Goal: Task Accomplishment & Management: Use online tool/utility

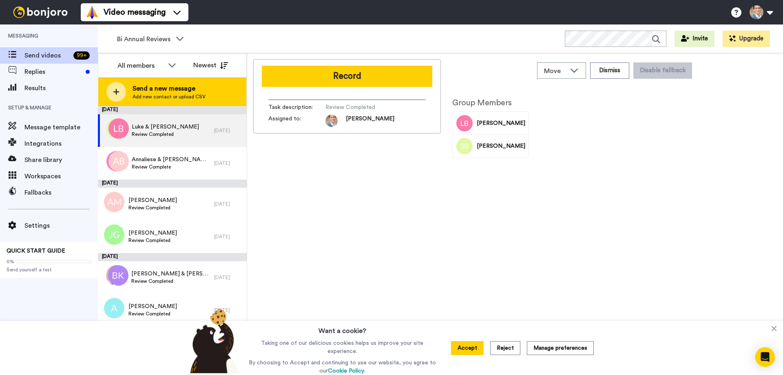
click at [120, 92] on div at bounding box center [116, 92] width 20 height 20
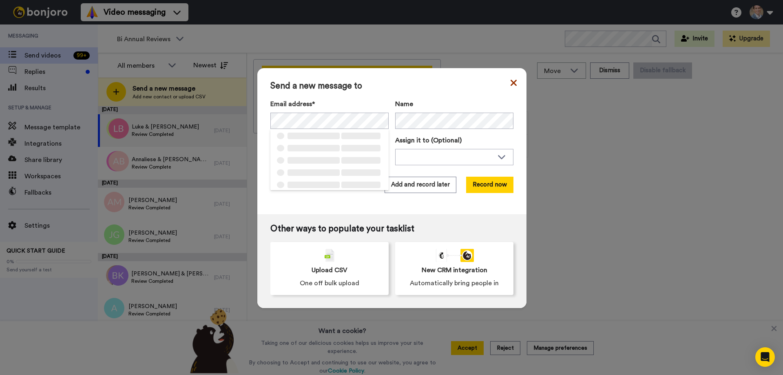
click at [510, 84] on icon at bounding box center [513, 82] width 6 height 6
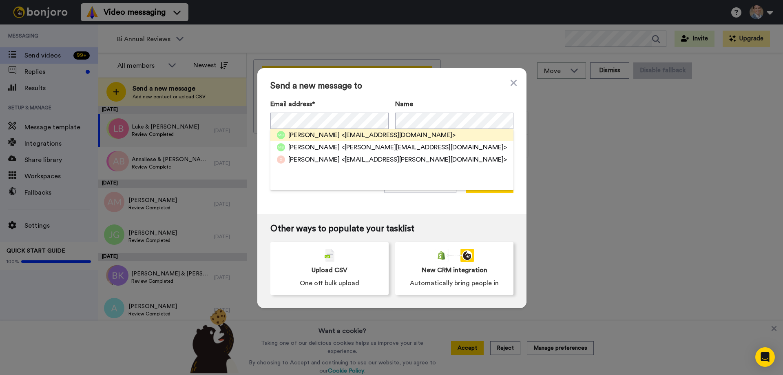
click at [306, 137] on span "Monique Bakulic" at bounding box center [313, 135] width 51 height 10
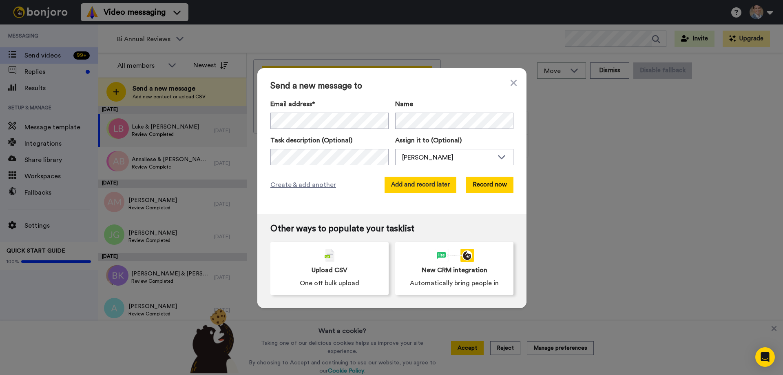
click at [395, 181] on button "Add and record later" at bounding box center [420, 185] width 72 height 16
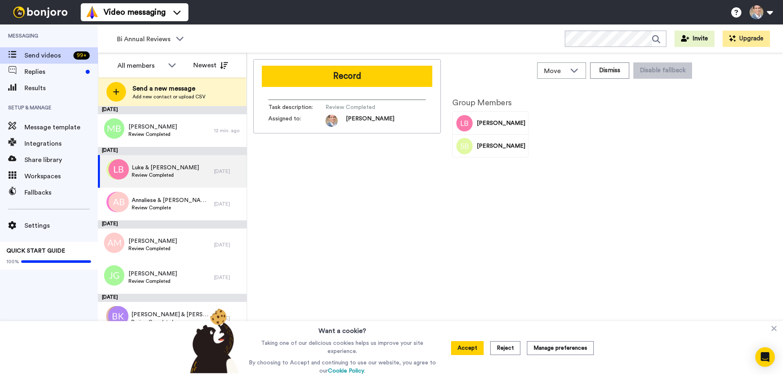
click at [141, 92] on span "Send a new message" at bounding box center [168, 89] width 73 height 10
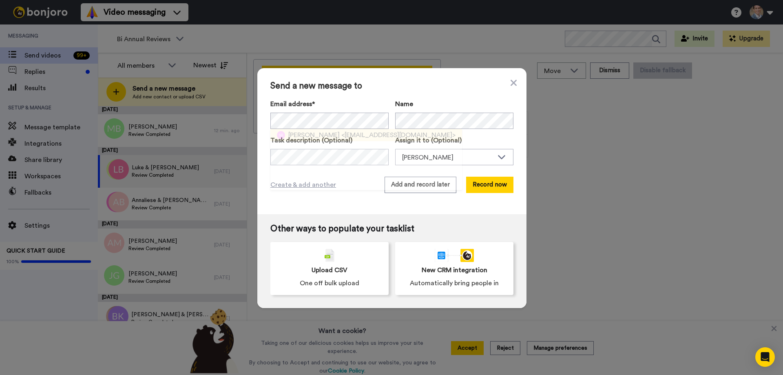
click at [336, 131] on span "Susan Rheinberger" at bounding box center [313, 135] width 51 height 10
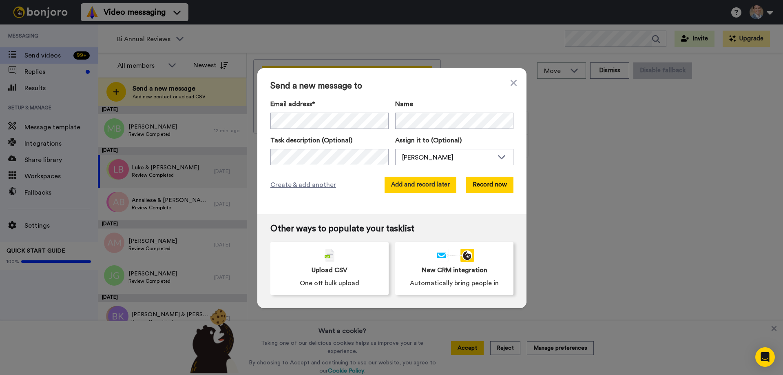
click at [409, 182] on button "Add and record later" at bounding box center [420, 185] width 72 height 16
